Goal: Information Seeking & Learning: Learn about a topic

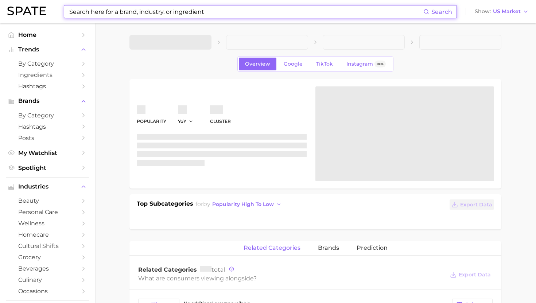
click at [129, 12] on input at bounding box center [245, 11] width 354 height 12
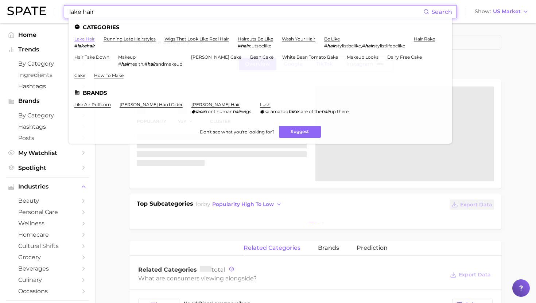
type input "lake hair"
click at [88, 39] on link "lake hair" at bounding box center [84, 38] width 20 height 5
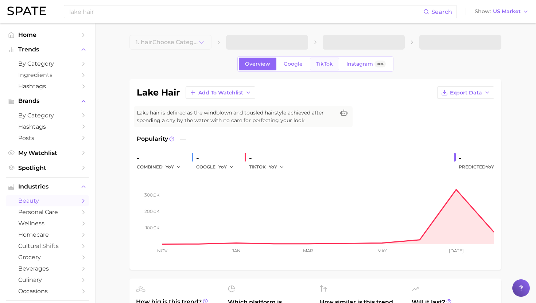
click at [328, 61] on span "TikTok" at bounding box center [324, 64] width 17 height 6
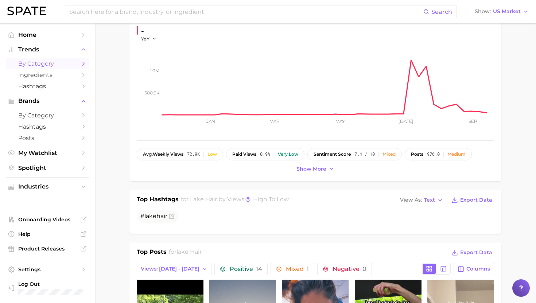
click at [53, 66] on span "by Category" at bounding box center [47, 63] width 58 height 7
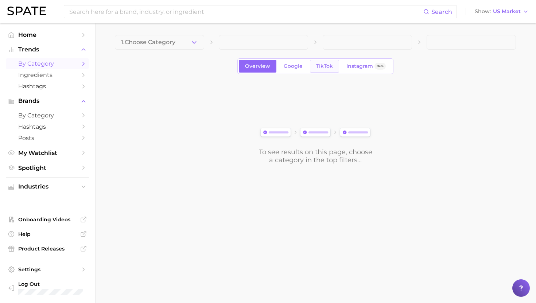
click at [317, 68] on span "TikTok" at bounding box center [324, 66] width 17 height 6
click at [142, 43] on span "1. Choose Category" at bounding box center [148, 42] width 54 height 7
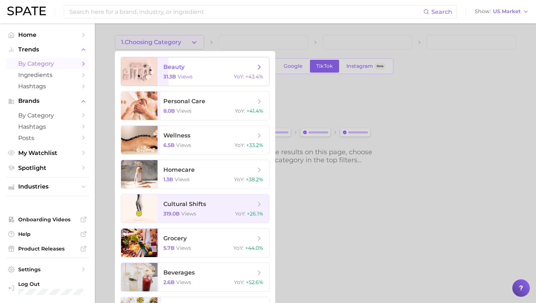
click at [153, 63] on div at bounding box center [139, 71] width 36 height 28
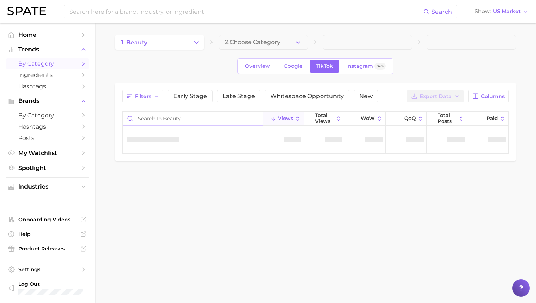
click at [220, 120] on input "Search in beauty" at bounding box center [192, 118] width 140 height 14
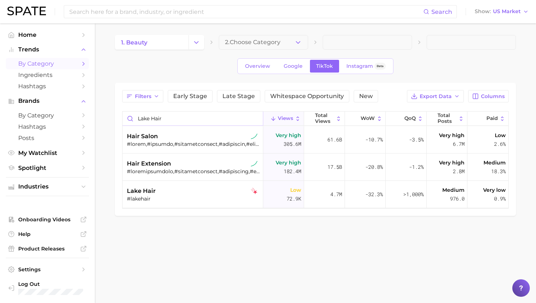
type input "lake hair"
click at [145, 15] on input at bounding box center [245, 11] width 354 height 12
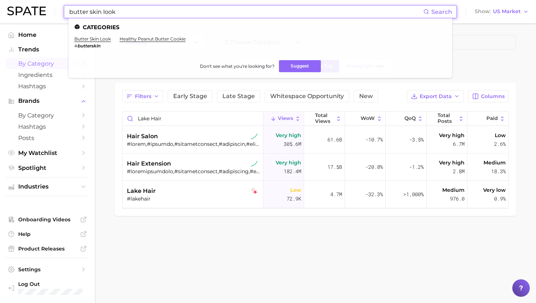
type input "butter skin look"
click at [105, 99] on main "1. beauty 2. Choose Category Overview Google TikTok Instagram Beta Filters Earl…" at bounding box center [315, 137] width 441 height 229
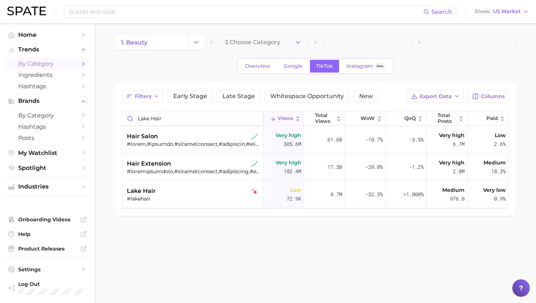
click at [145, 117] on input "lake hair" at bounding box center [192, 118] width 140 height 14
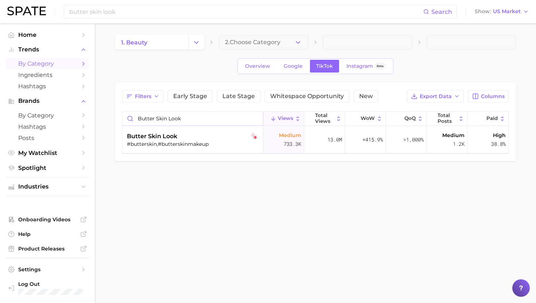
click at [163, 114] on input "butter skin look" at bounding box center [192, 118] width 140 height 14
click at [163, 119] on input "[PERSON_NAME]" at bounding box center [192, 118] width 140 height 14
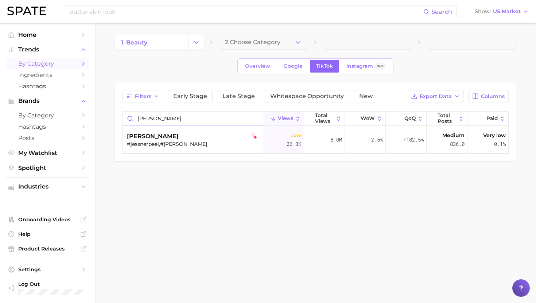
click at [163, 119] on input "[PERSON_NAME]" at bounding box center [192, 118] width 140 height 14
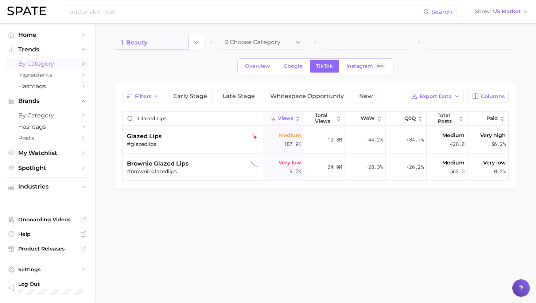
click at [159, 43] on link "1. beauty" at bounding box center [152, 42] width 74 height 15
click at [177, 124] on input "glazed lips" at bounding box center [192, 118] width 140 height 14
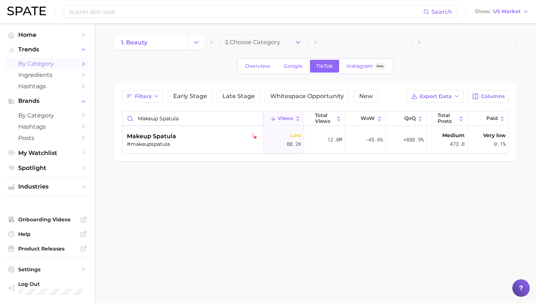
type input "makeup spatula"
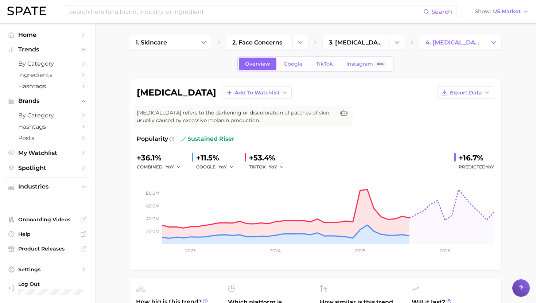
scroll to position [313, 0]
